Goal: Task Accomplishment & Management: Manage account settings

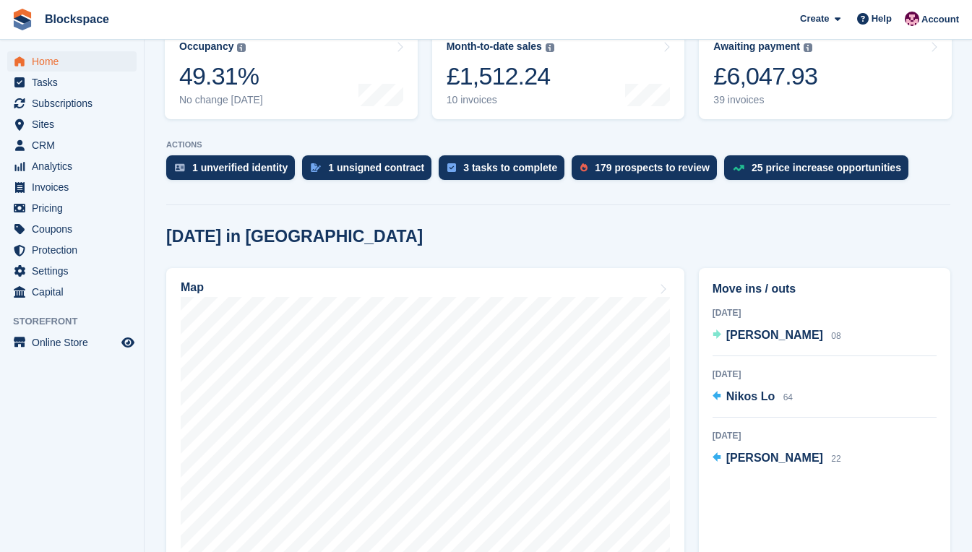
scroll to position [217, 0]
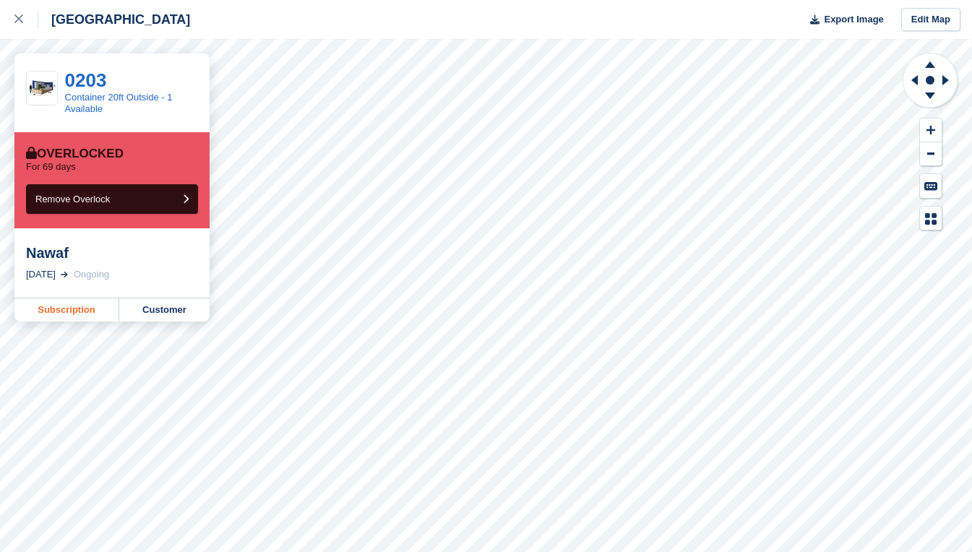
click at [83, 315] on link "Subscription" at bounding box center [66, 309] width 105 height 23
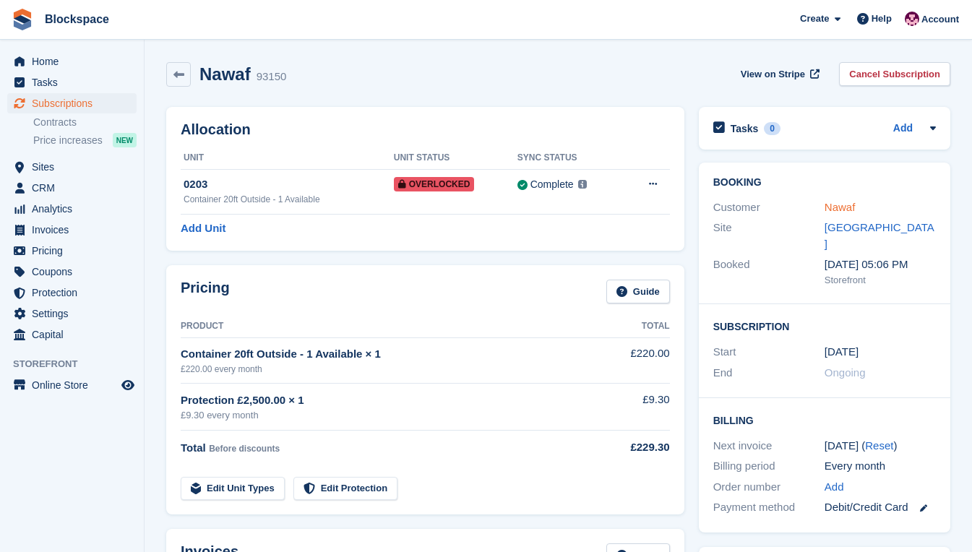
click at [844, 211] on link "Nawaf" at bounding box center [839, 207] width 31 height 12
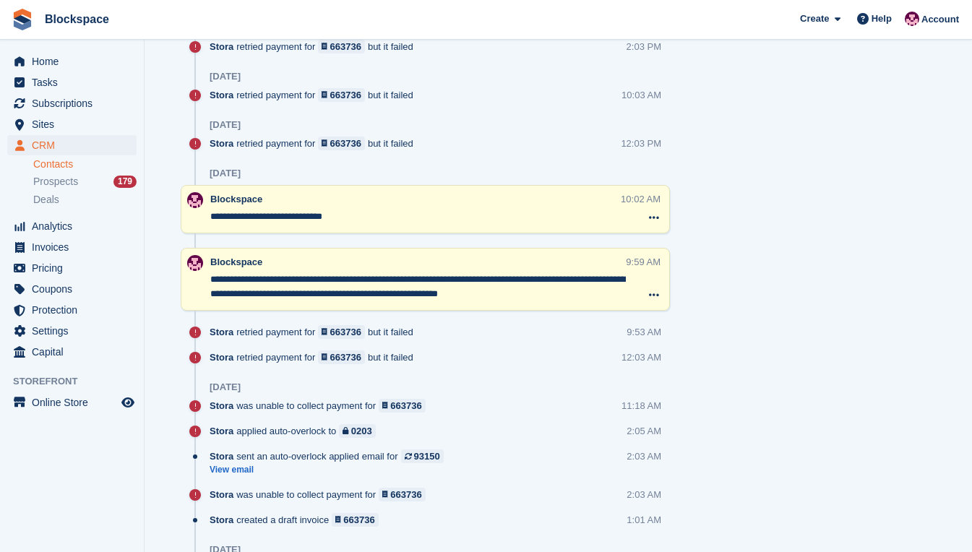
scroll to position [1330, 0]
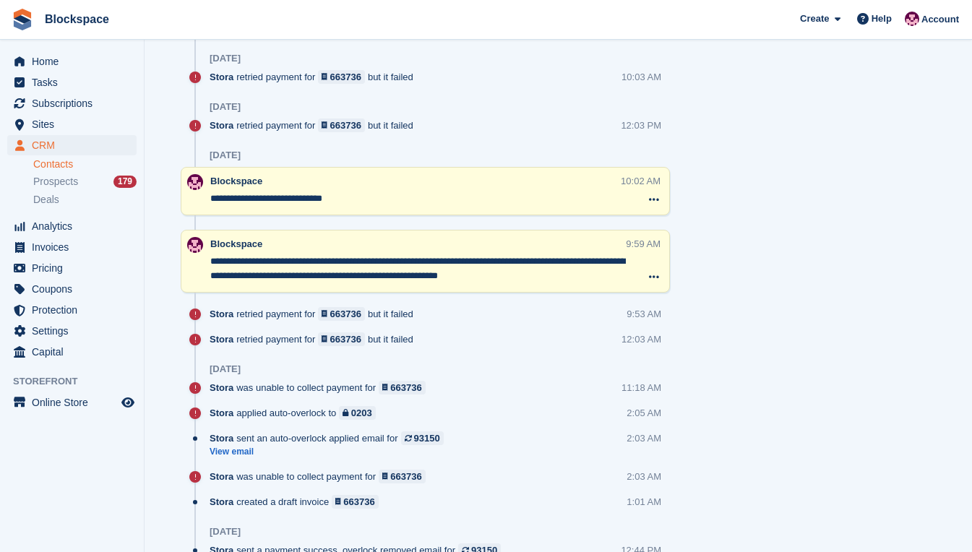
drag, startPoint x: 511, startPoint y: 260, endPoint x: 456, endPoint y: 261, distance: 55.6
click at [456, 261] on textarea "**********" at bounding box center [417, 268] width 415 height 29
click at [65, 65] on span "Home" at bounding box center [75, 61] width 87 height 20
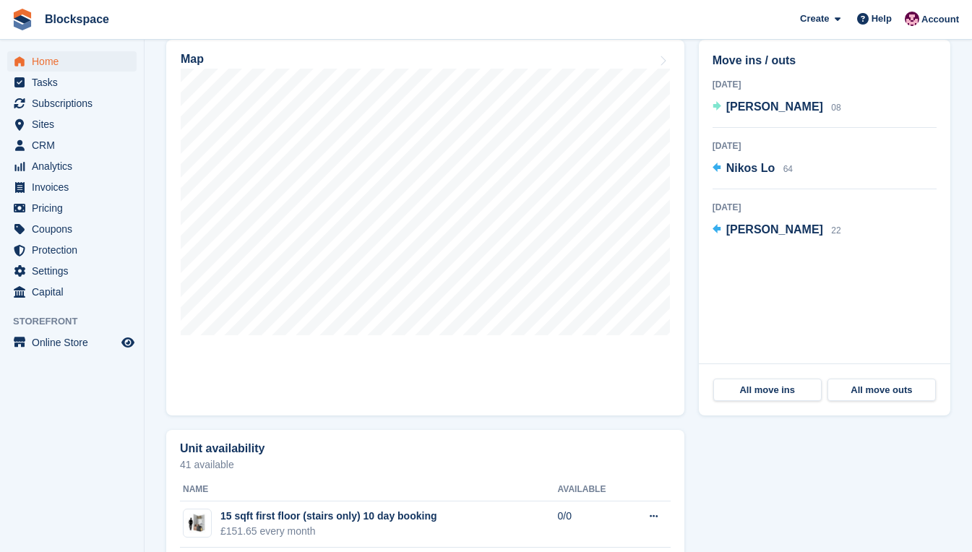
scroll to position [433, 0]
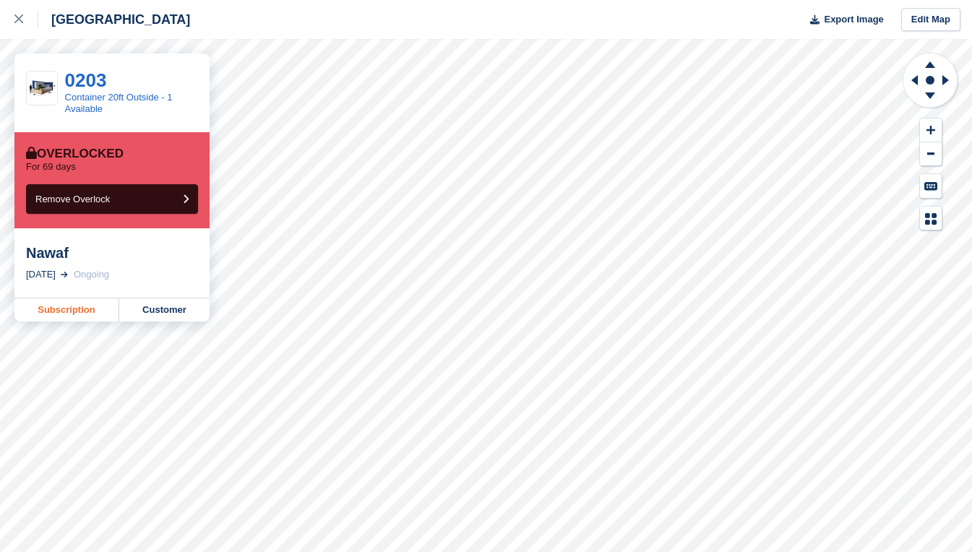
click at [79, 308] on link "Subscription" at bounding box center [66, 309] width 105 height 23
click at [46, 309] on link "Subscription" at bounding box center [66, 309] width 105 height 23
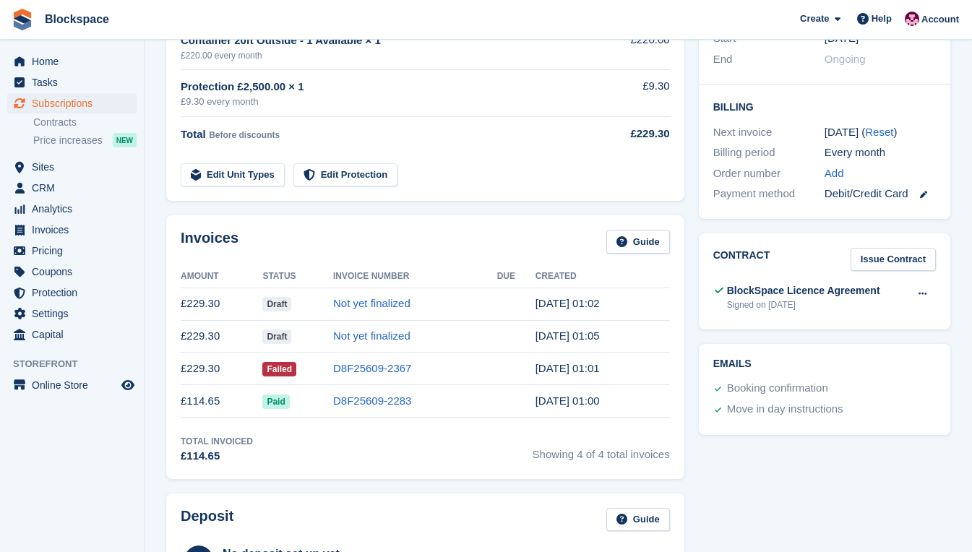
scroll to position [314, 0]
click at [919, 289] on icon at bounding box center [922, 293] width 8 height 9
click at [829, 313] on p "View" at bounding box center [866, 322] width 126 height 19
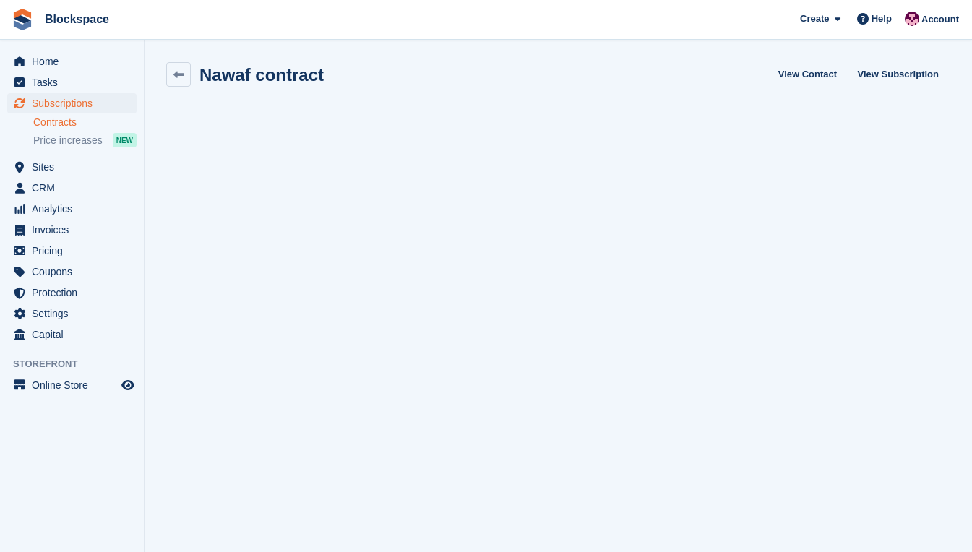
scroll to position [1, 0]
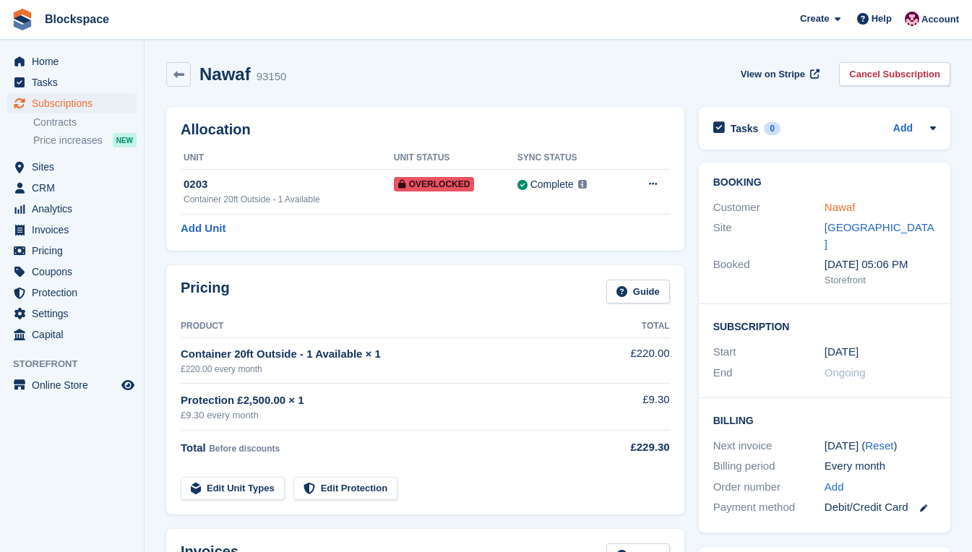
click at [839, 205] on link "Nawaf" at bounding box center [839, 207] width 31 height 12
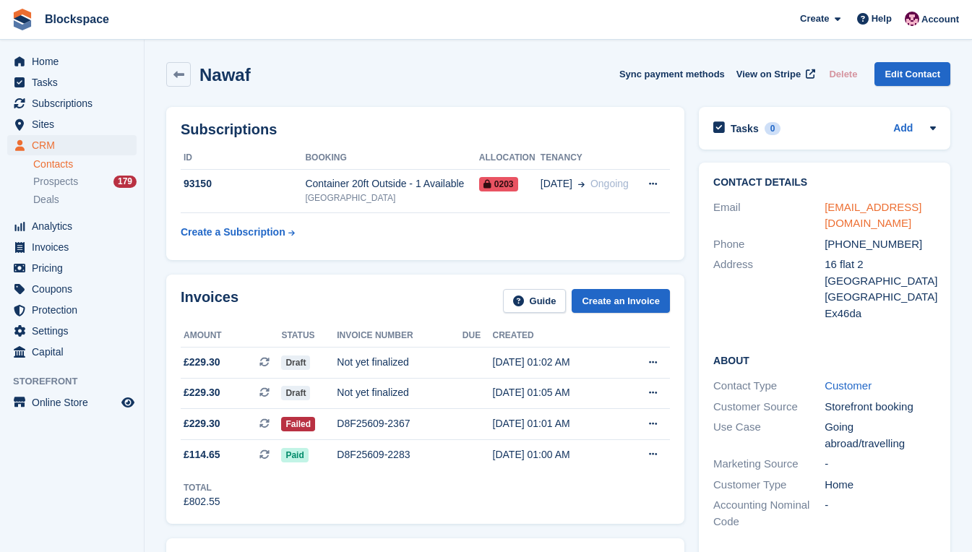
click at [864, 204] on link "nawafzafri@gmail.com" at bounding box center [872, 215] width 97 height 29
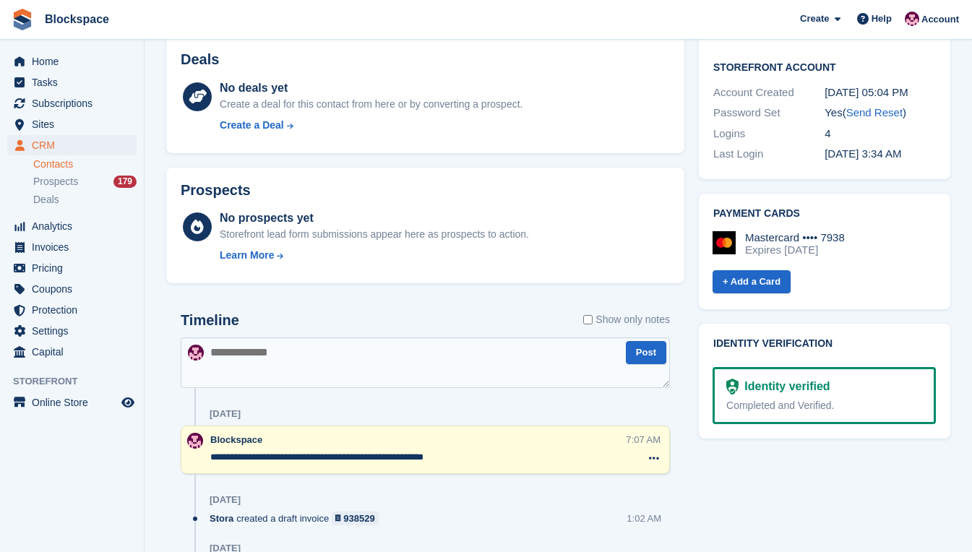
scroll to position [650, 0]
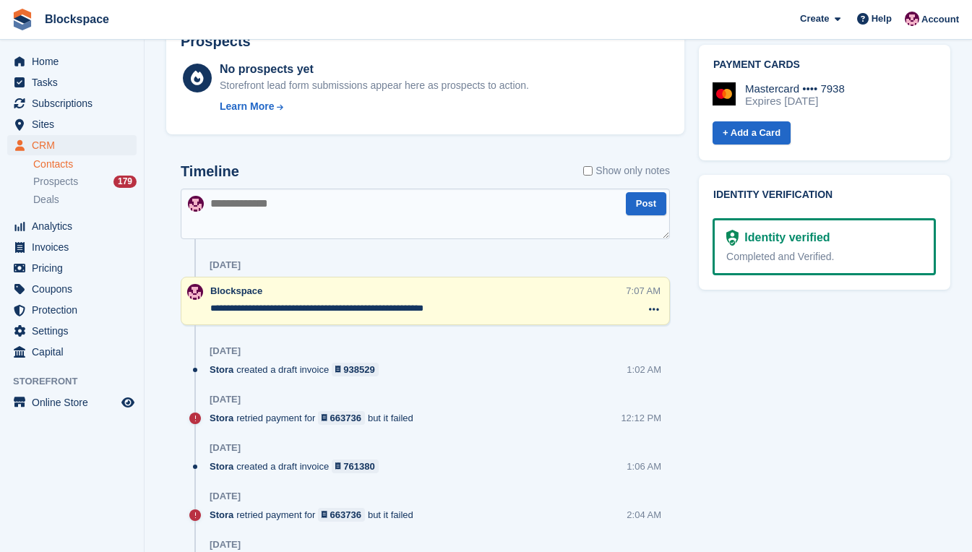
click at [802, 229] on div "Identity verified" at bounding box center [783, 237] width 91 height 17
click at [792, 249] on div "Completed and Verified." at bounding box center [824, 256] width 196 height 15
drag, startPoint x: 784, startPoint y: 224, endPoint x: 723, endPoint y: 302, distance: 99.3
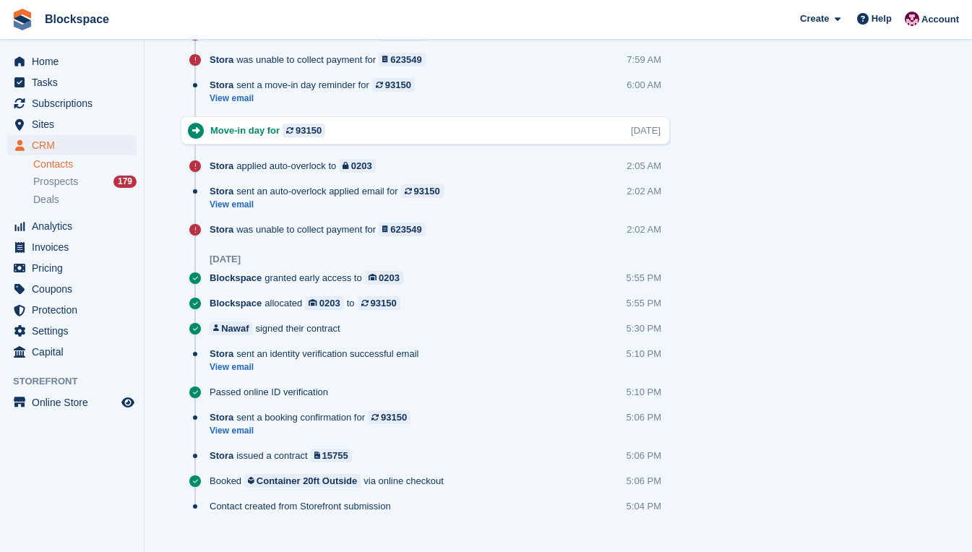
scroll to position [2007, 0]
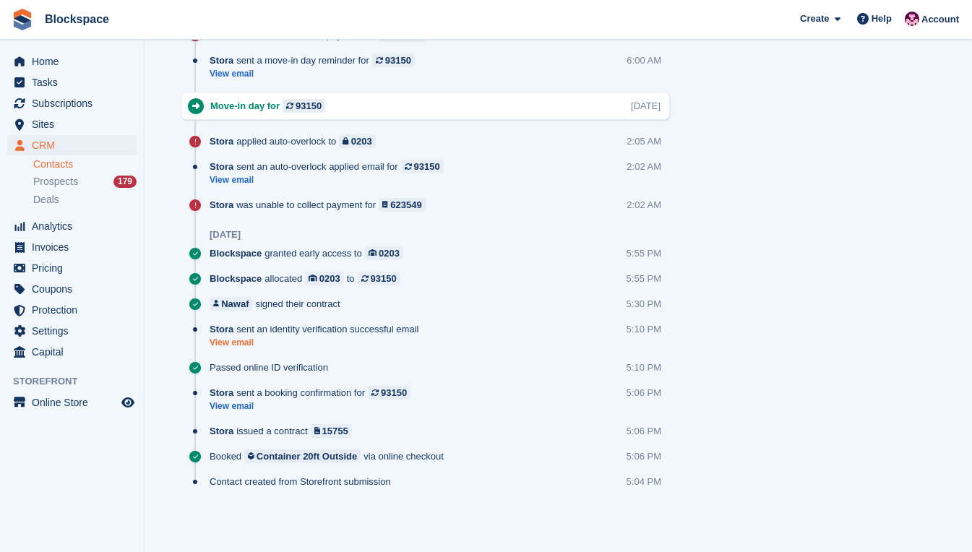
click at [241, 345] on link "View email" at bounding box center [317, 343] width 216 height 12
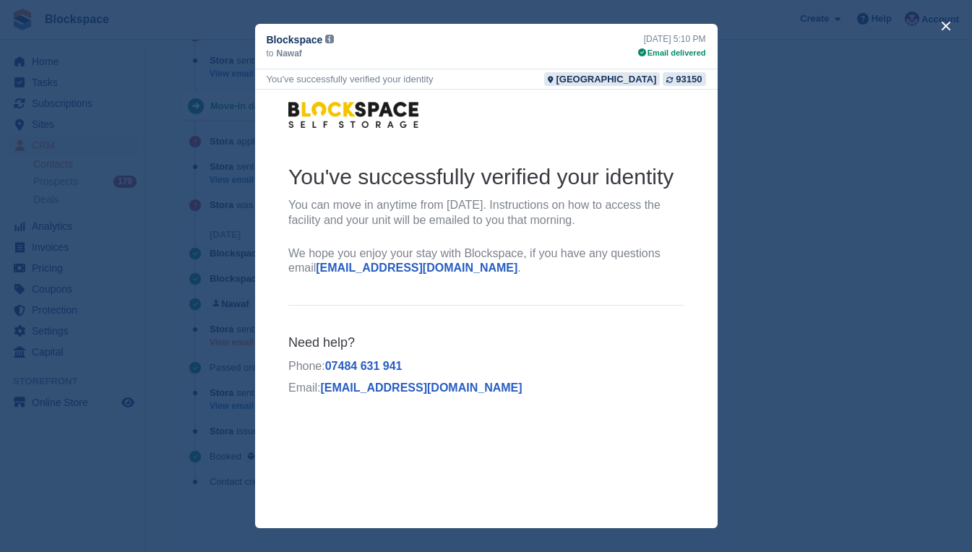
scroll to position [0, 0]
click at [946, 22] on button "close" at bounding box center [945, 25] width 23 height 23
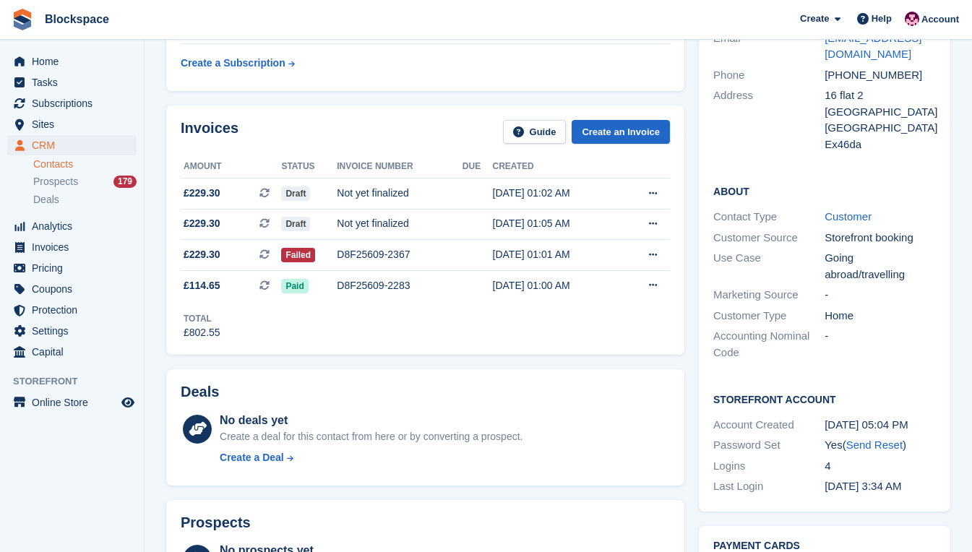
scroll to position [361, 0]
